Goal: Task Accomplishment & Management: Manage account settings

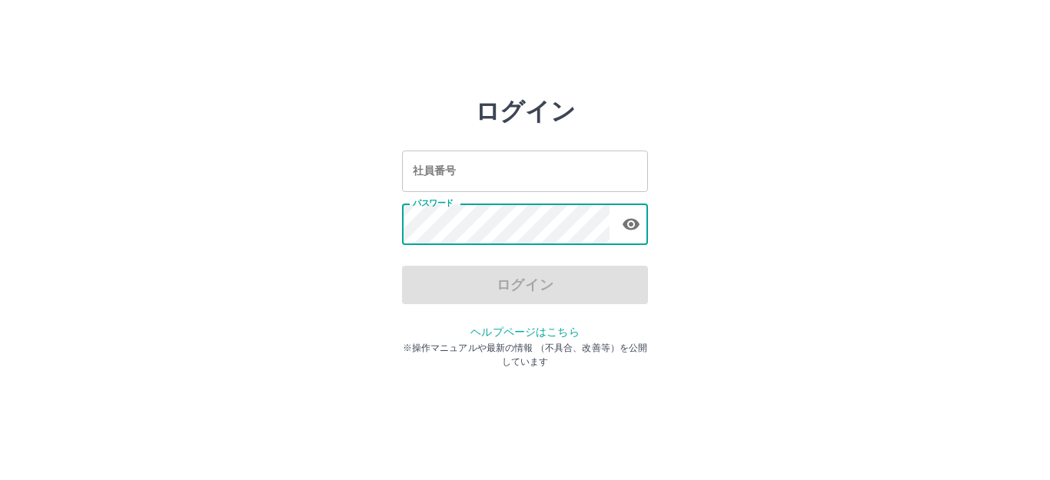
click at [490, 180] on input "社員番号" at bounding box center [525, 171] width 246 height 41
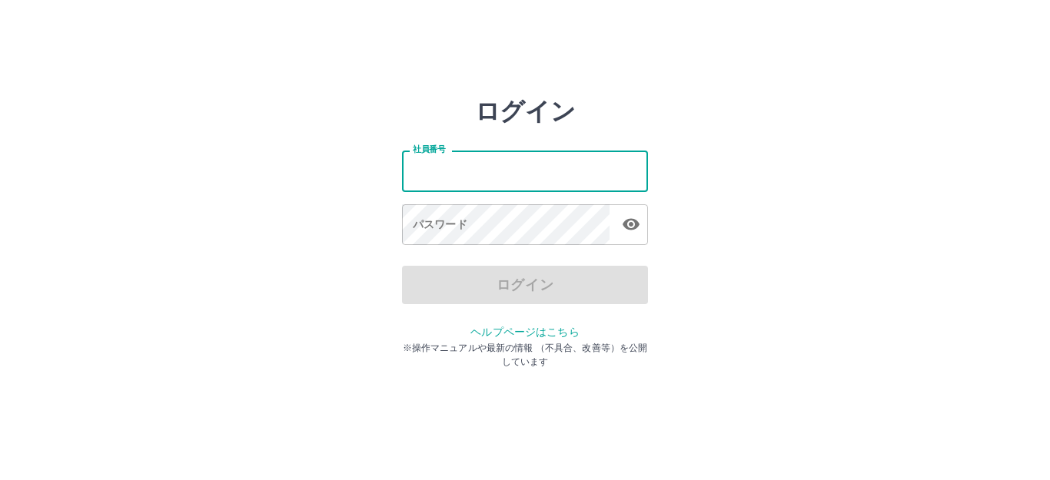
type input "*******"
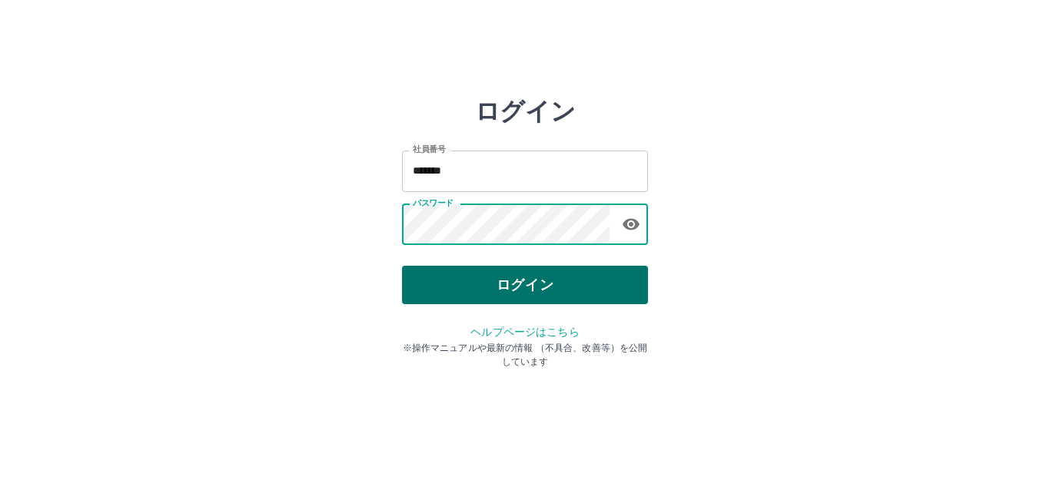
click at [494, 281] on button "ログイン" at bounding box center [525, 285] width 246 height 38
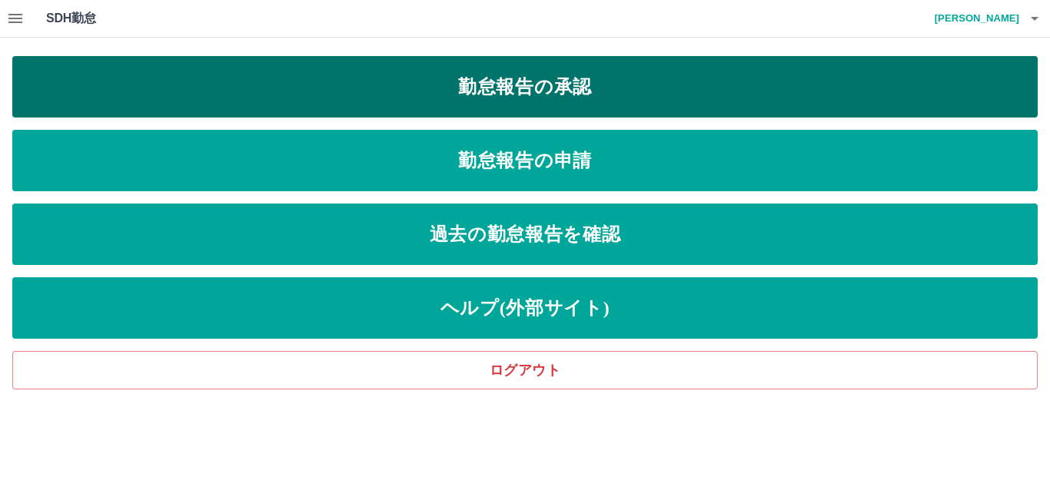
click at [520, 81] on link "勤怠報告の承認" at bounding box center [524, 86] width 1025 height 61
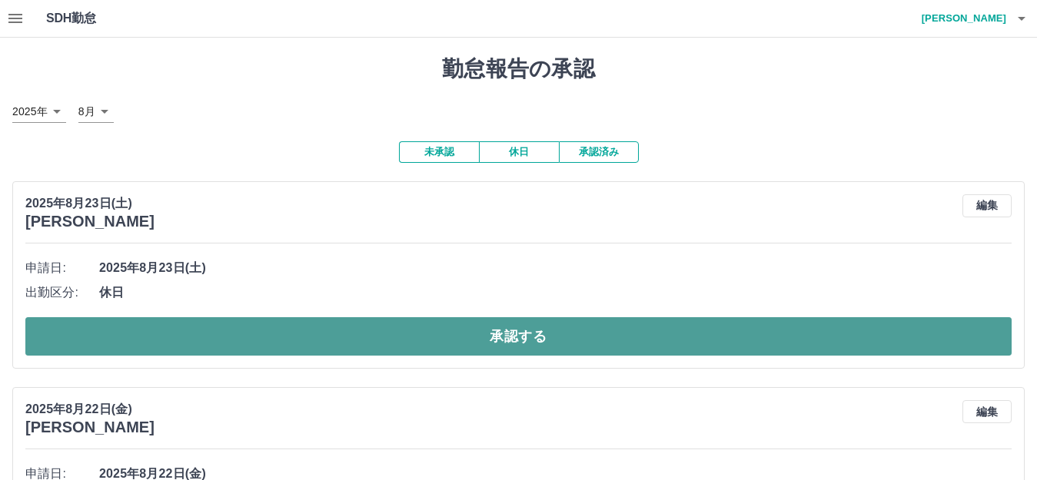
click at [341, 327] on button "承認する" at bounding box center [518, 336] width 986 height 38
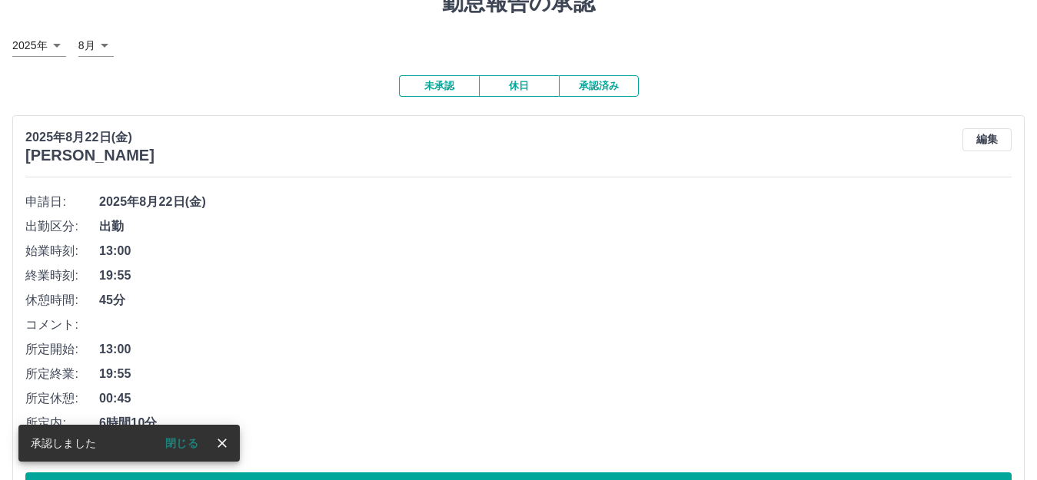
scroll to position [154, 0]
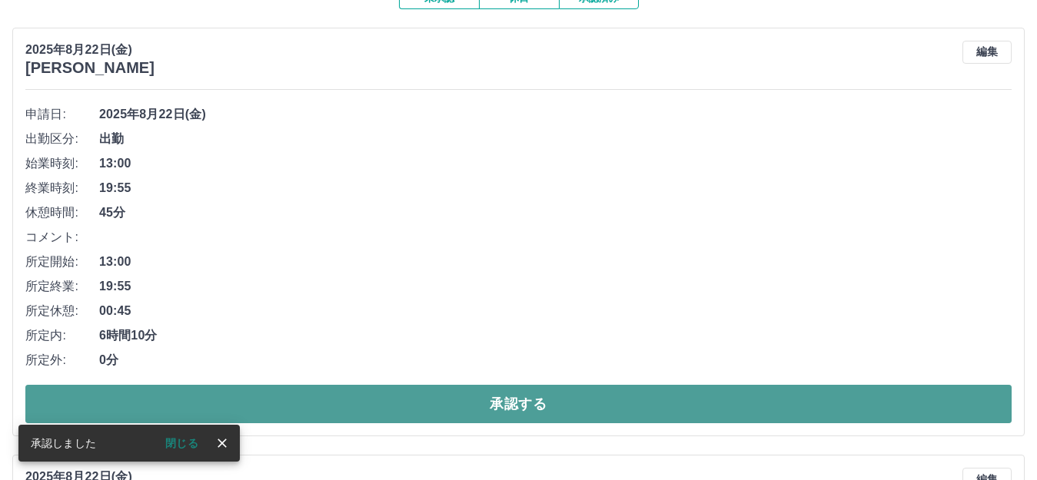
click at [373, 399] on button "承認する" at bounding box center [518, 404] width 986 height 38
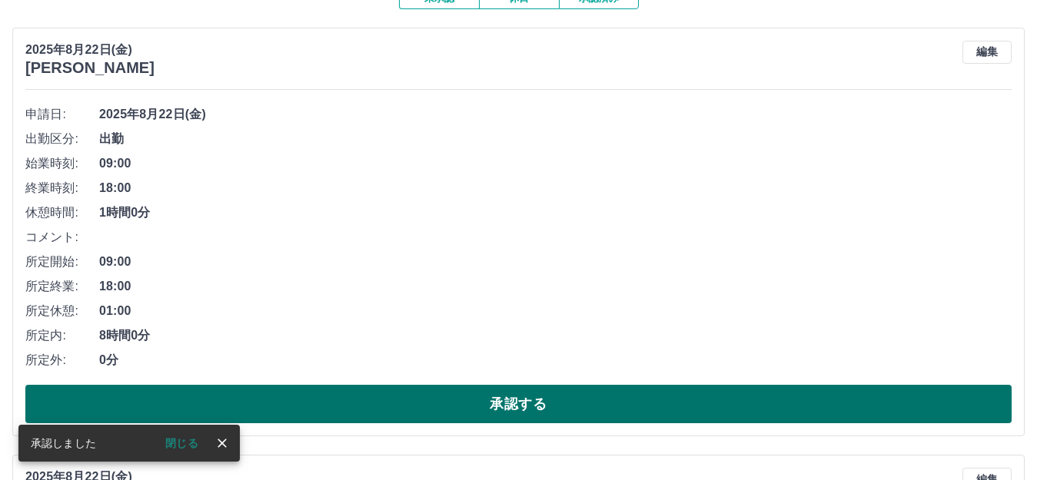
click at [398, 392] on button "承認する" at bounding box center [518, 404] width 986 height 38
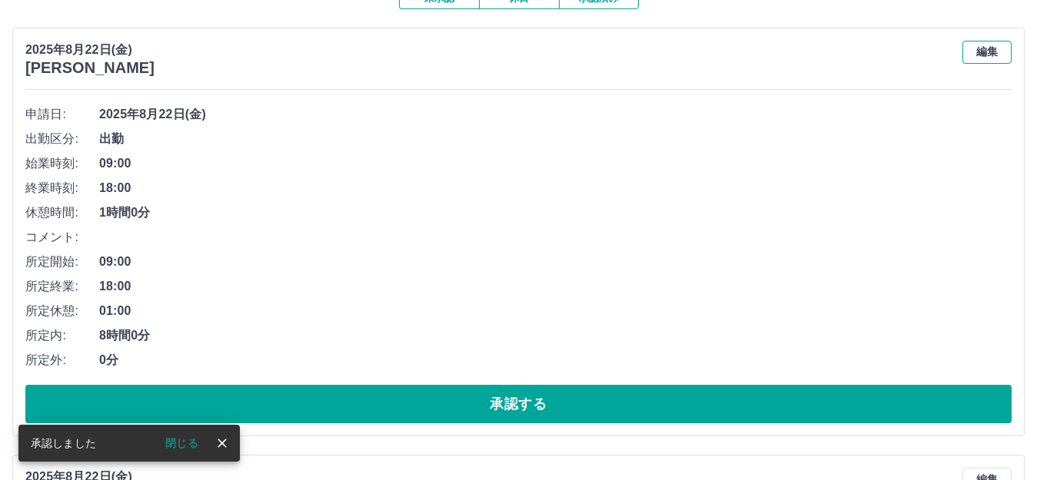
click at [977, 51] on button "編集" at bounding box center [986, 52] width 49 height 23
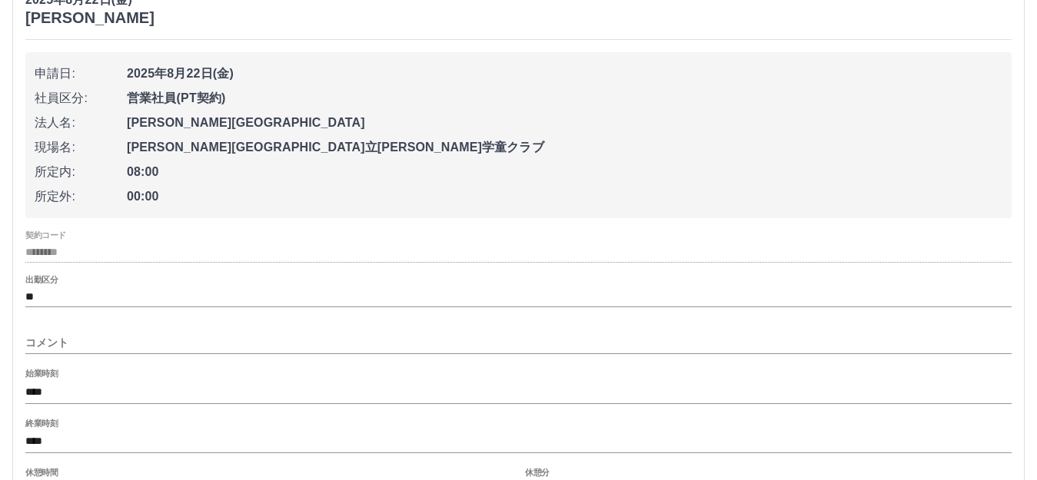
scroll to position [231, 0]
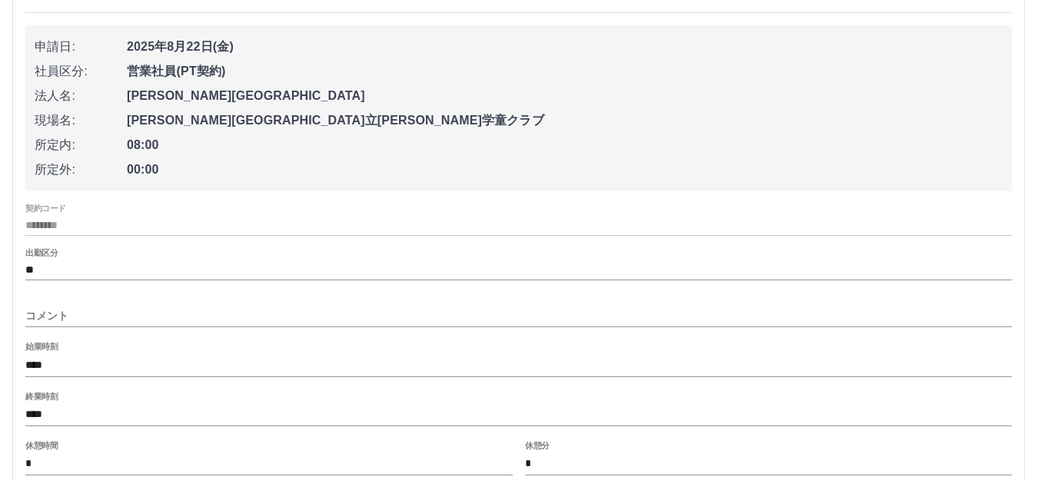
click at [56, 369] on input "****" at bounding box center [518, 365] width 986 height 22
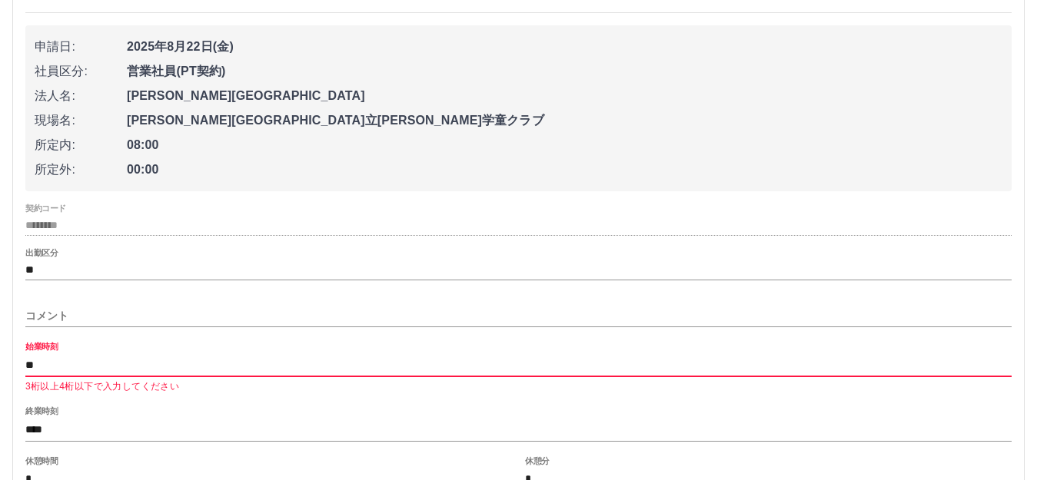
type input "*"
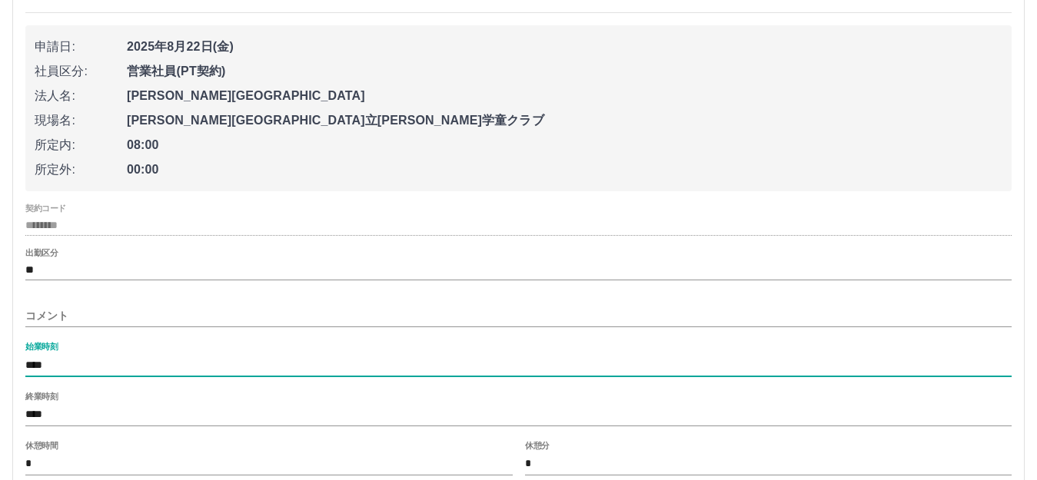
type input "****"
click at [52, 414] on input "****" at bounding box center [518, 415] width 986 height 22
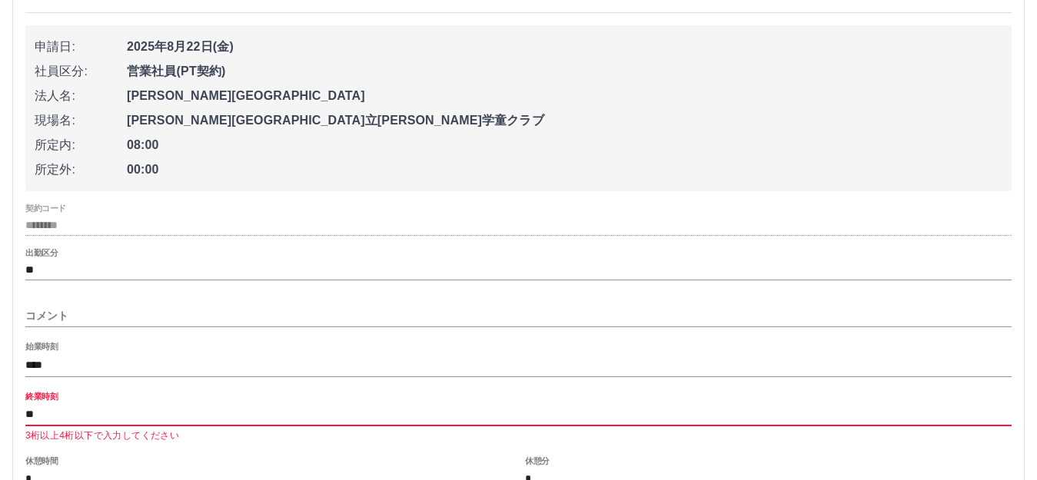
type input "*"
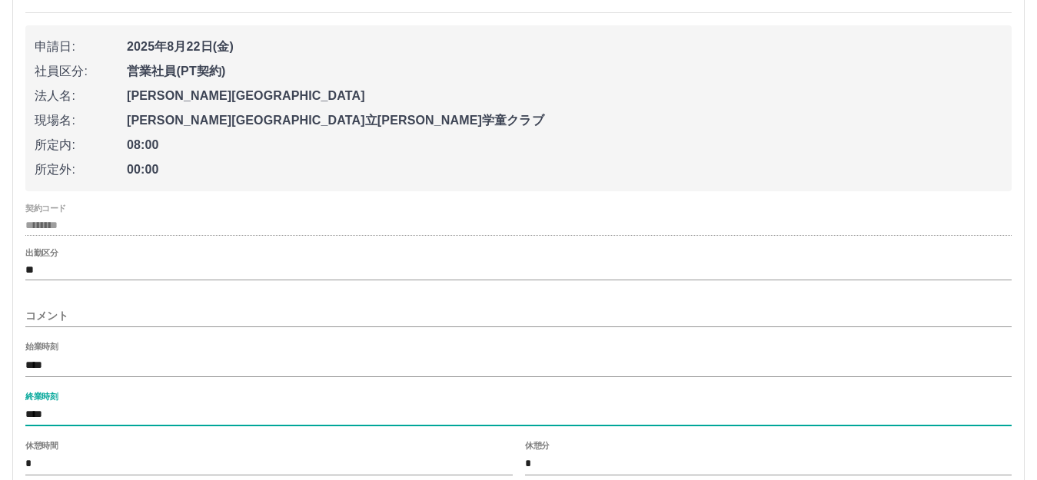
type input "****"
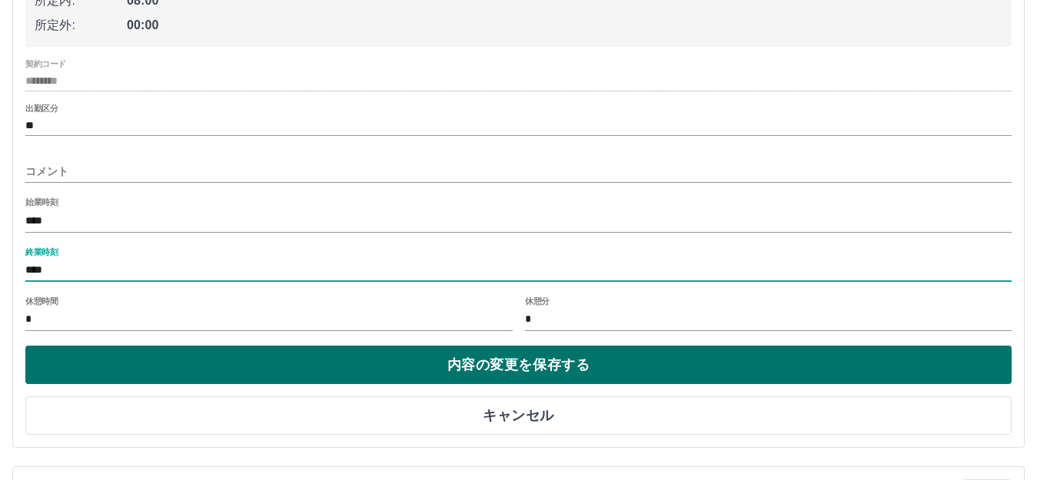
scroll to position [384, 0]
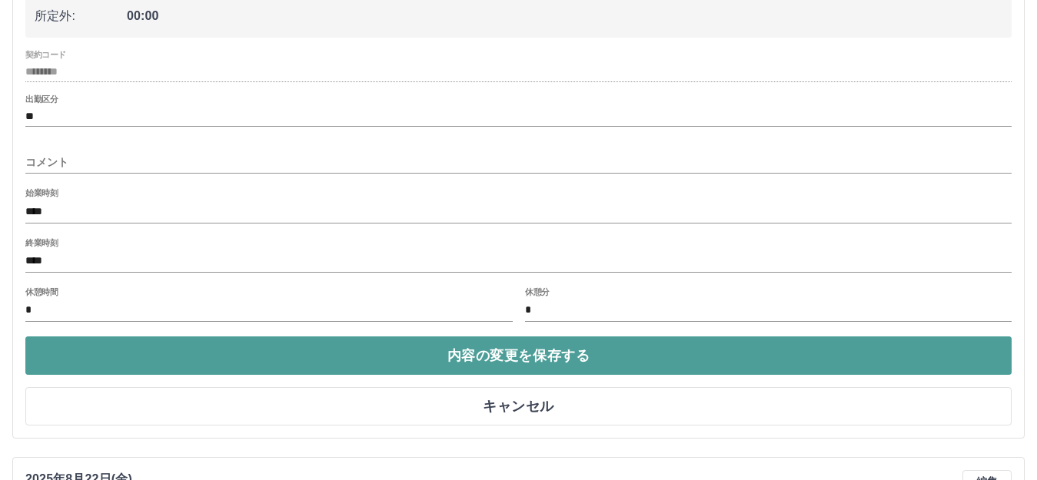
click at [293, 353] on button "内容の変更を保存する" at bounding box center [518, 356] width 986 height 38
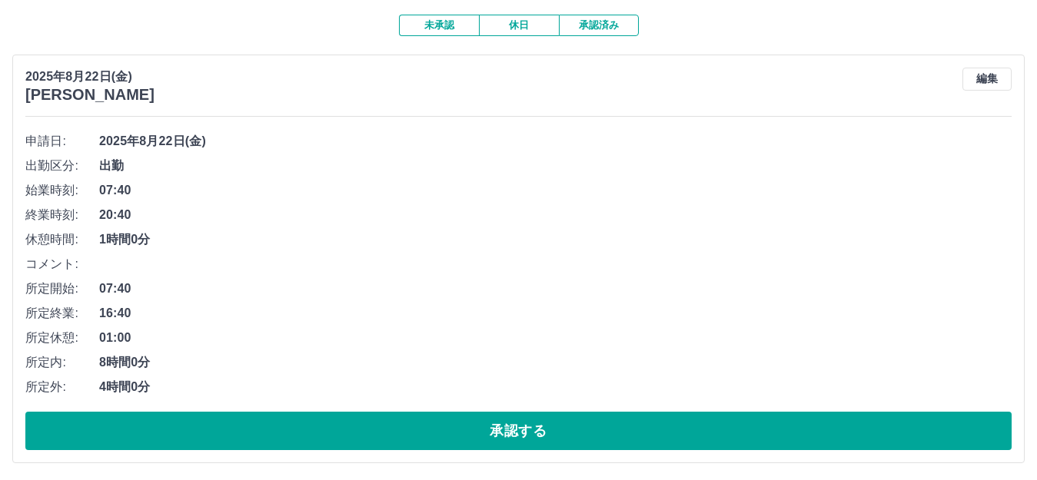
scroll to position [154, 0]
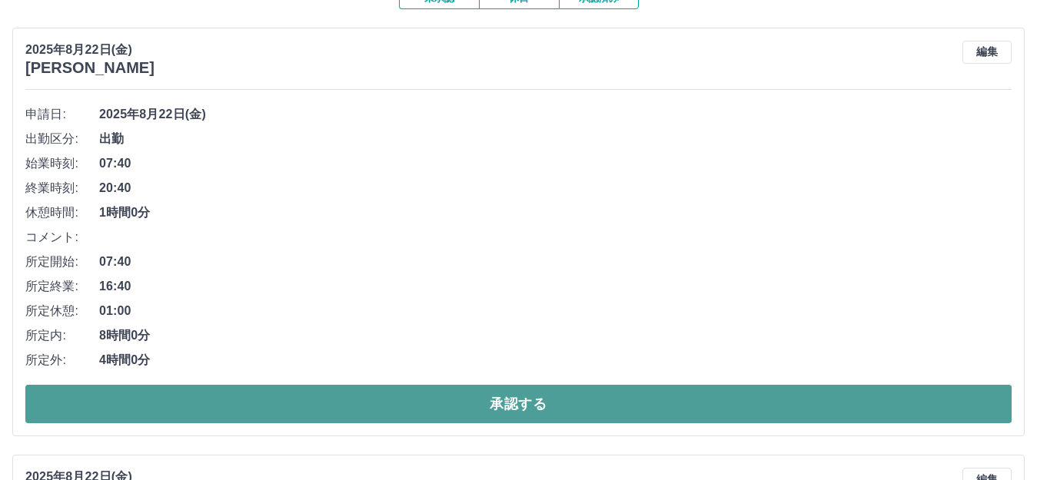
click at [450, 407] on button "承認する" at bounding box center [518, 404] width 986 height 38
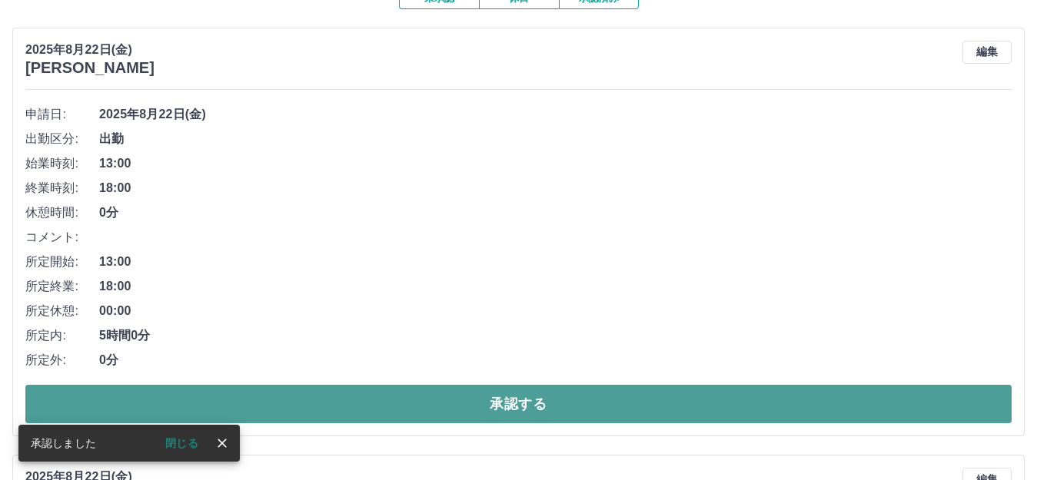
click at [444, 400] on button "承認する" at bounding box center [518, 404] width 986 height 38
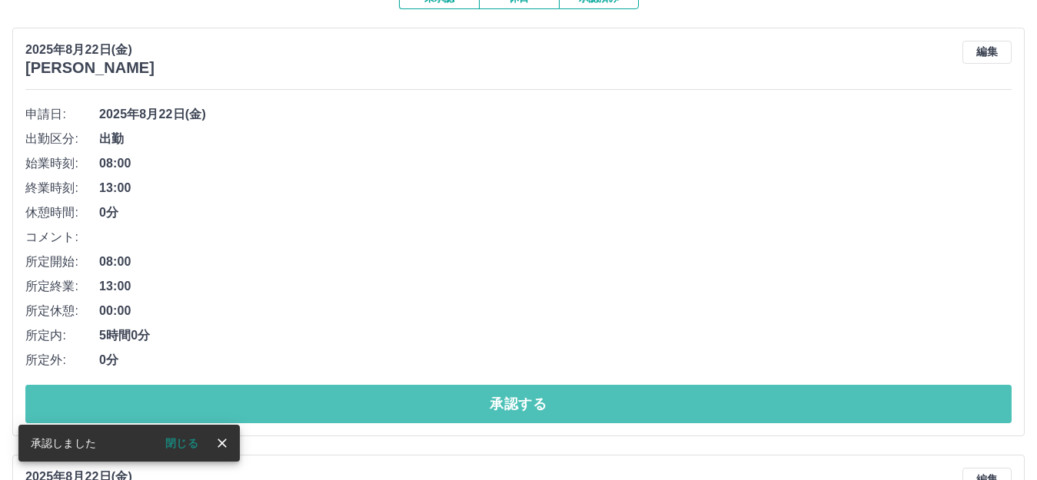
click at [444, 400] on button "承認する" at bounding box center [518, 404] width 986 height 38
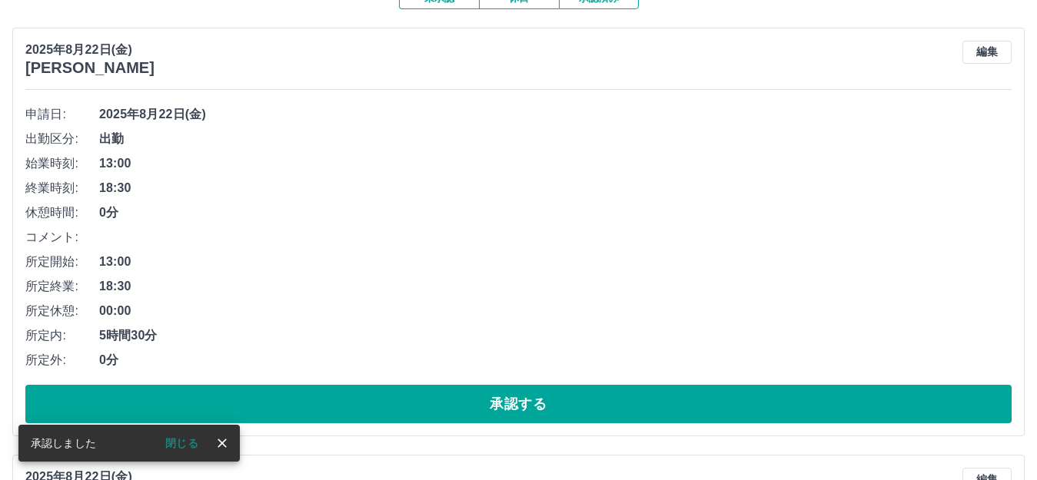
click at [444, 400] on button "承認する" at bounding box center [518, 404] width 986 height 38
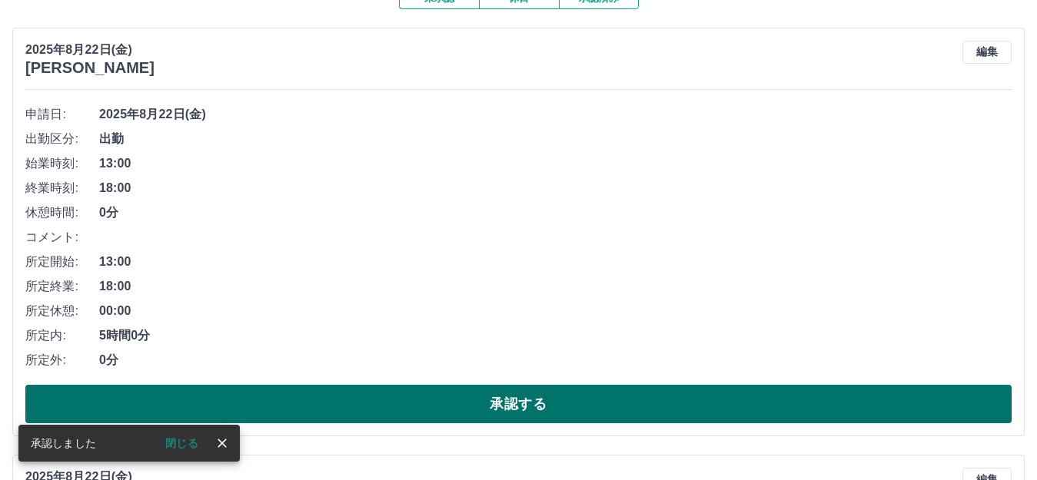
click at [409, 403] on button "承認する" at bounding box center [518, 404] width 986 height 38
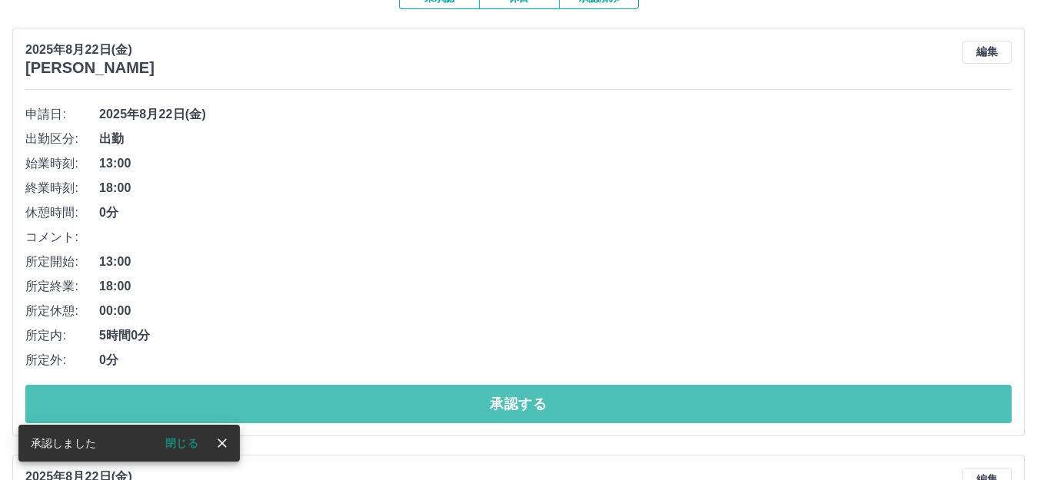
click at [409, 402] on button "承認する" at bounding box center [518, 404] width 986 height 38
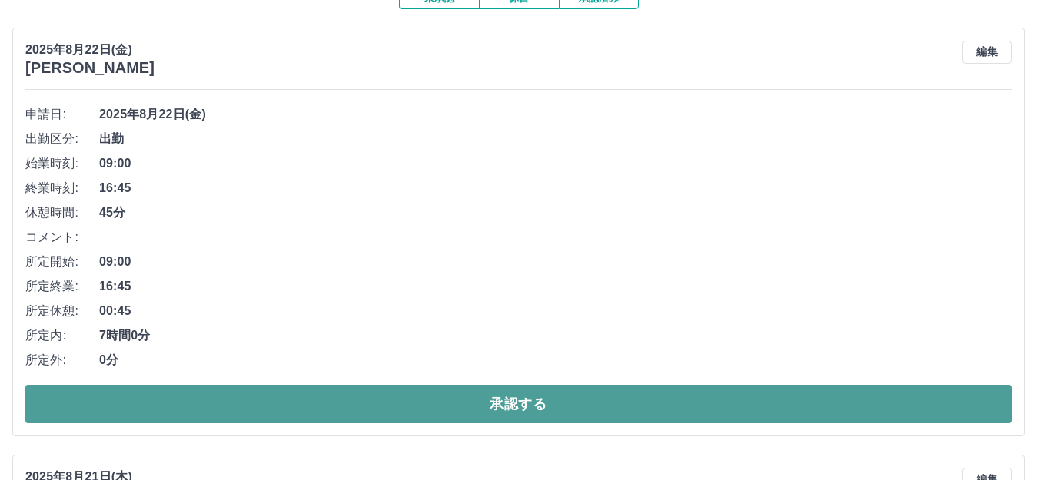
click at [367, 401] on button "承認する" at bounding box center [518, 404] width 986 height 38
click at [366, 400] on button "承認する" at bounding box center [518, 404] width 986 height 38
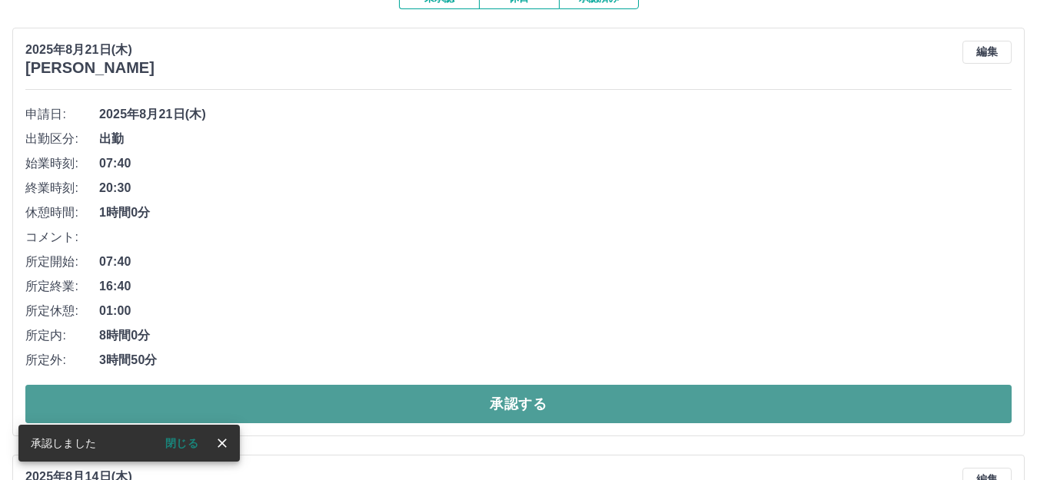
click at [367, 400] on button "承認する" at bounding box center [518, 404] width 986 height 38
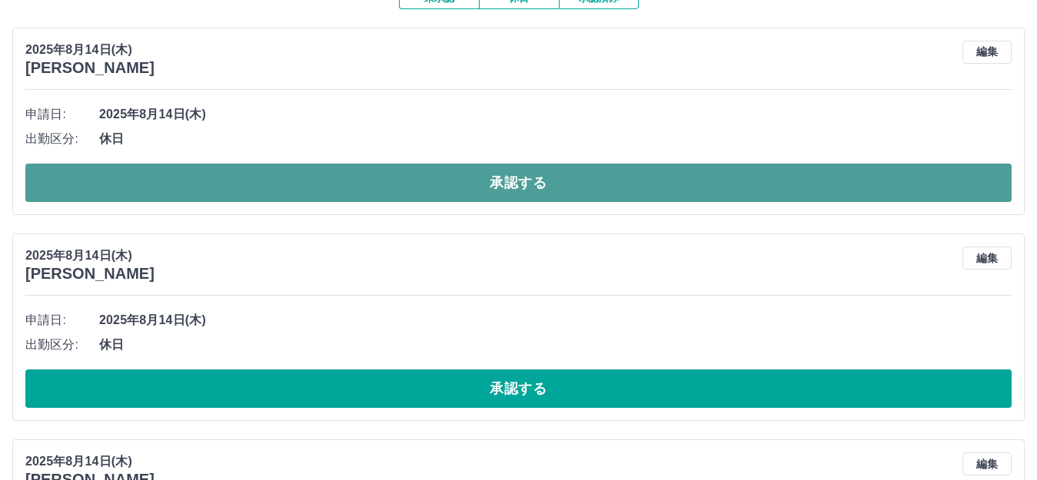
click at [269, 184] on button "承認する" at bounding box center [518, 183] width 986 height 38
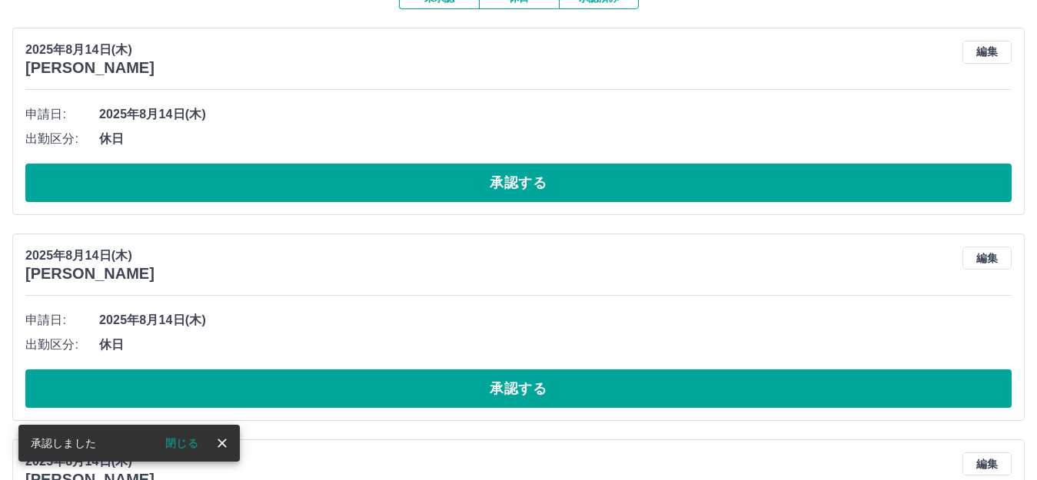
click at [269, 184] on div at bounding box center [518, 240] width 1037 height 480
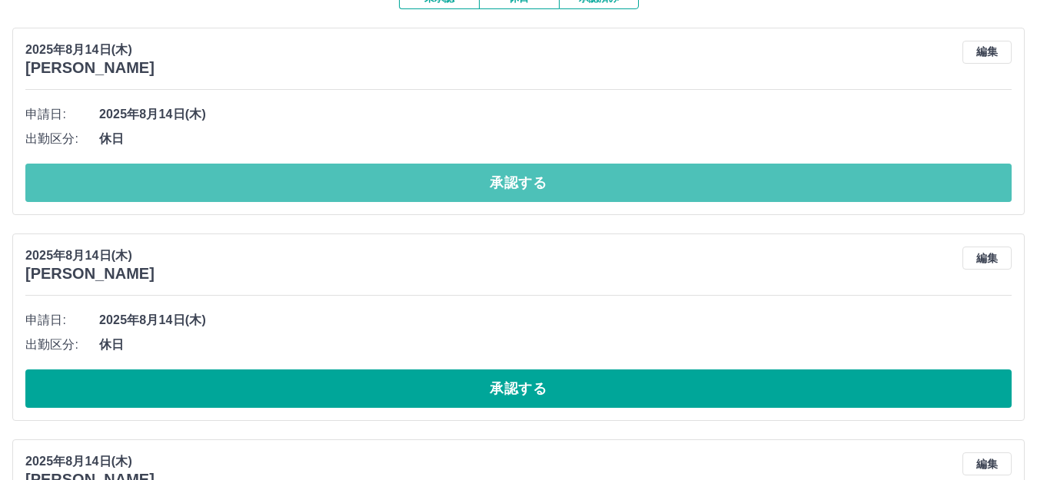
click at [269, 184] on button "承認する" at bounding box center [518, 183] width 986 height 38
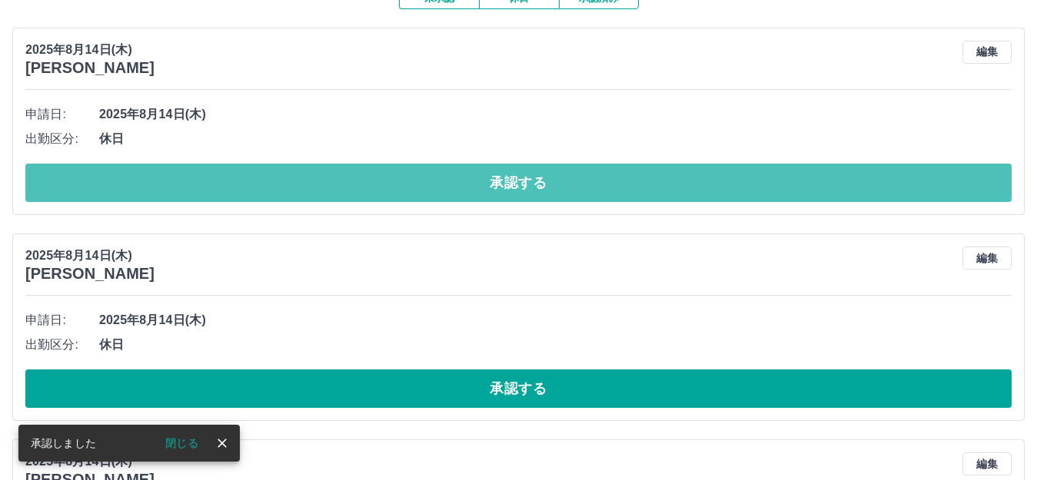
click at [269, 184] on button "承認する" at bounding box center [518, 183] width 986 height 38
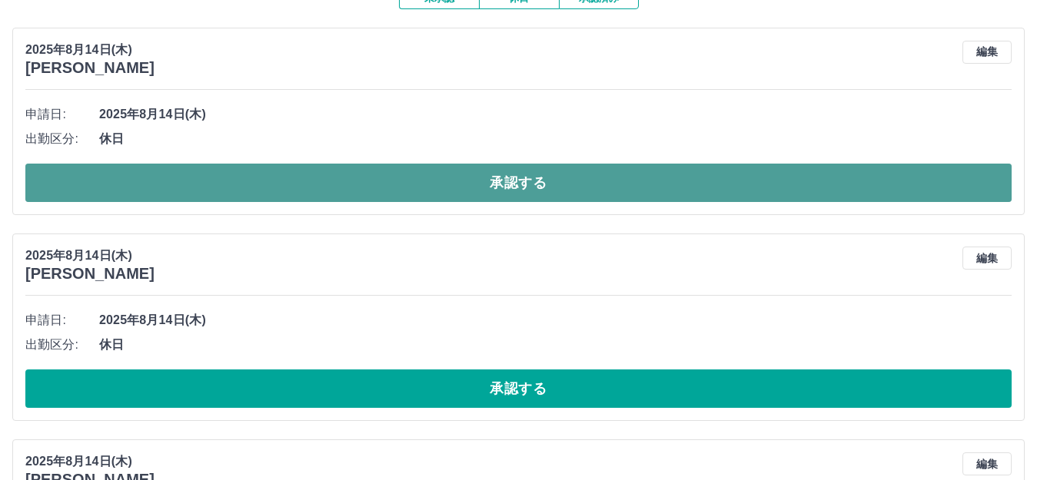
click at [244, 184] on button "承認する" at bounding box center [518, 183] width 986 height 38
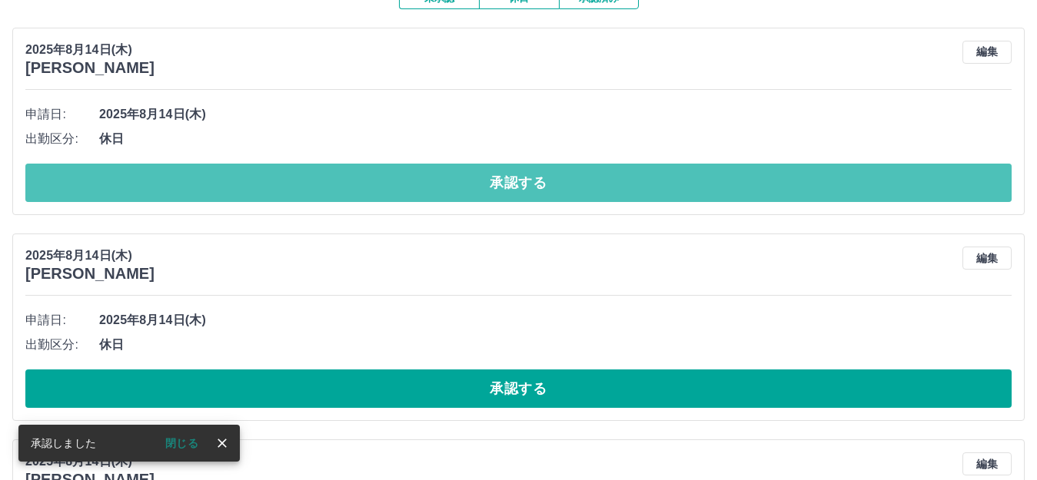
click at [244, 184] on button "承認する" at bounding box center [518, 183] width 986 height 38
click at [244, 193] on button "承認する" at bounding box center [518, 183] width 986 height 38
